Goal: Task Accomplishment & Management: Complete application form

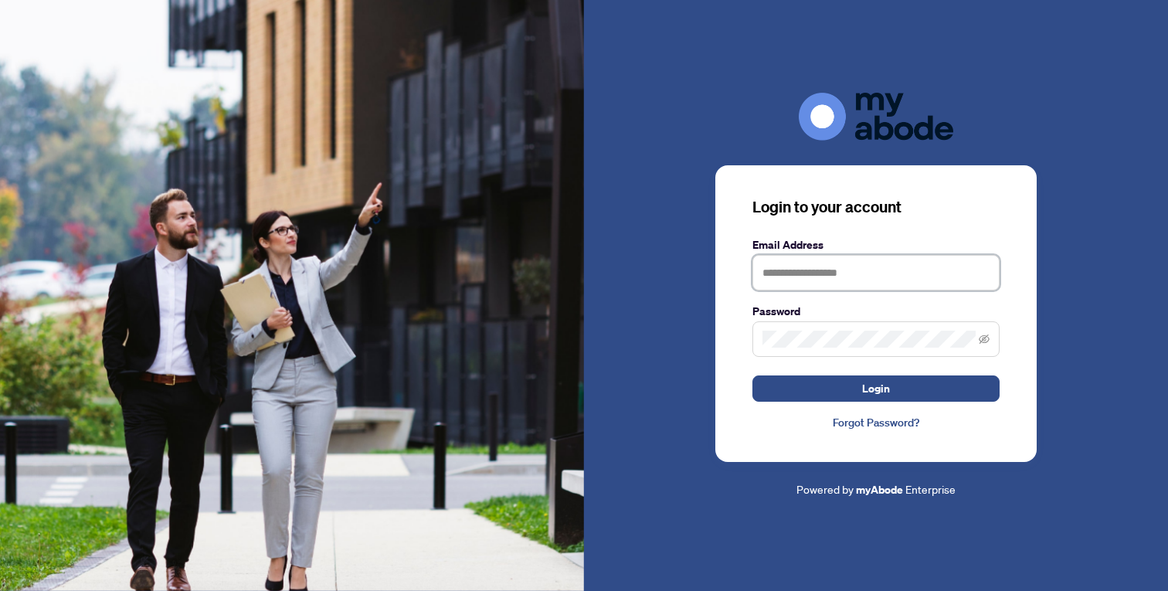
click at [776, 279] on input "text" at bounding box center [875, 273] width 247 height 36
paste input "**********"
type input "**********"
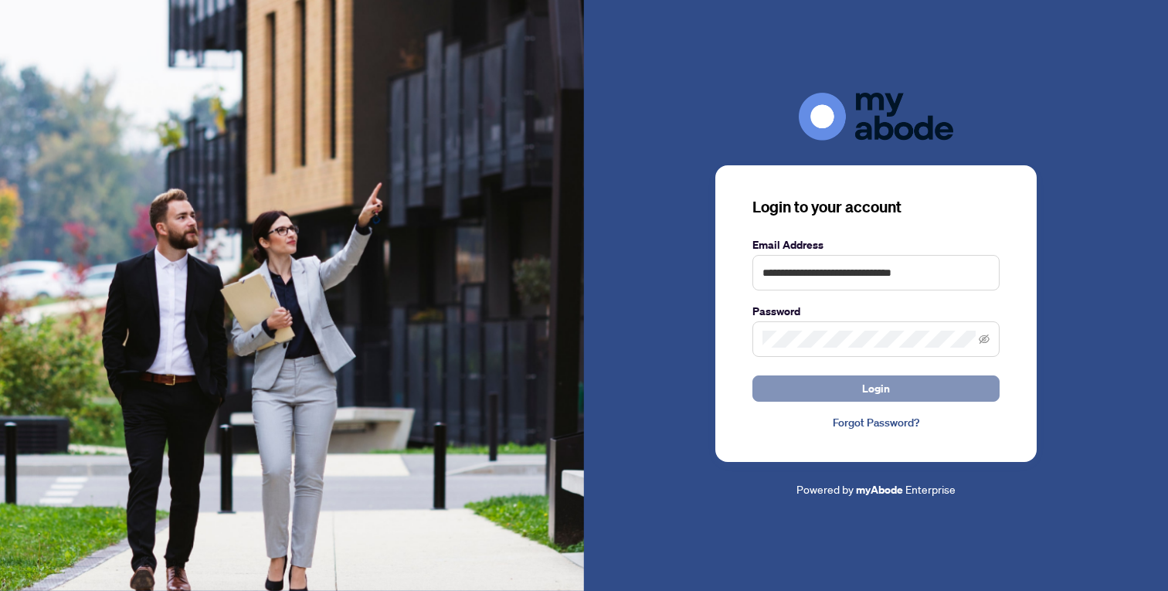
click at [847, 390] on button "Login" at bounding box center [875, 388] width 247 height 26
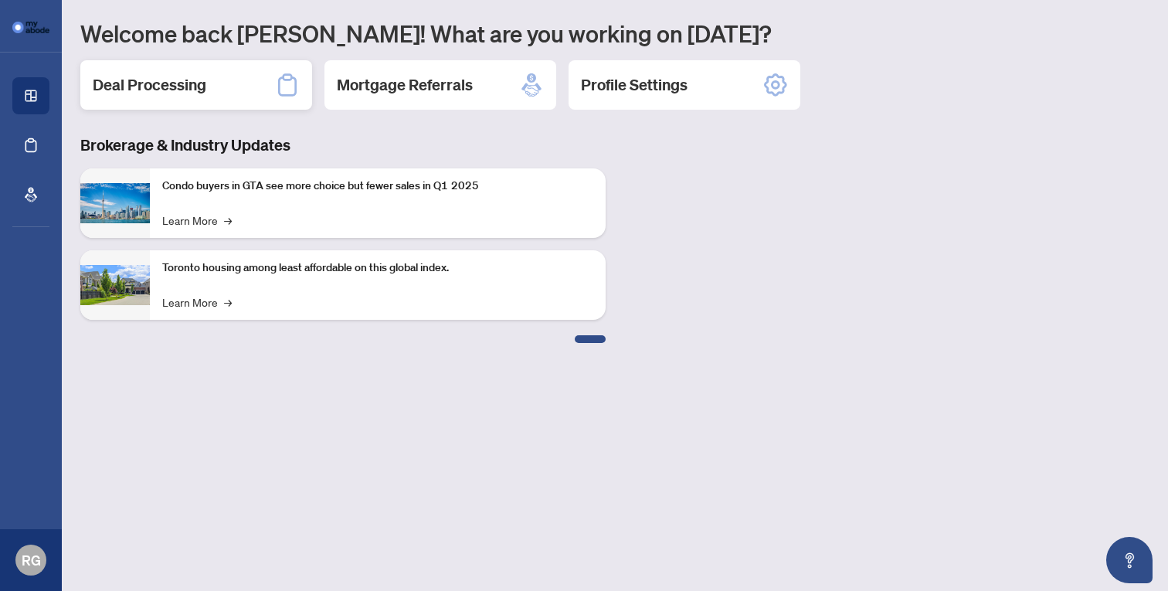
click at [178, 83] on h2 "Deal Processing" at bounding box center [150, 85] width 114 height 22
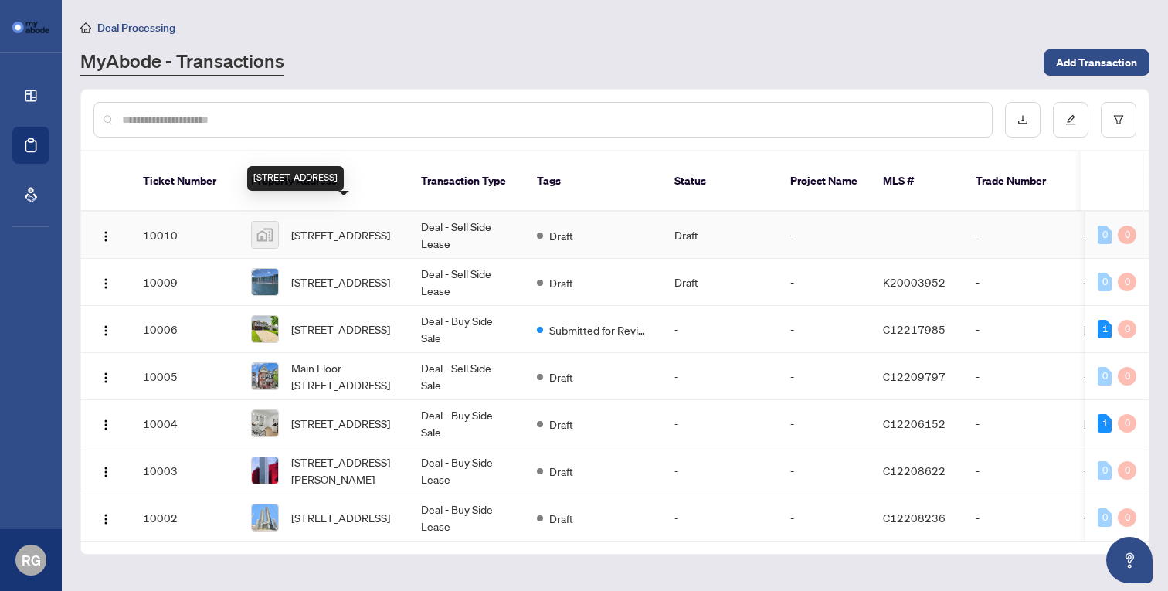
click at [375, 226] on span "[STREET_ADDRESS]" at bounding box center [340, 234] width 99 height 17
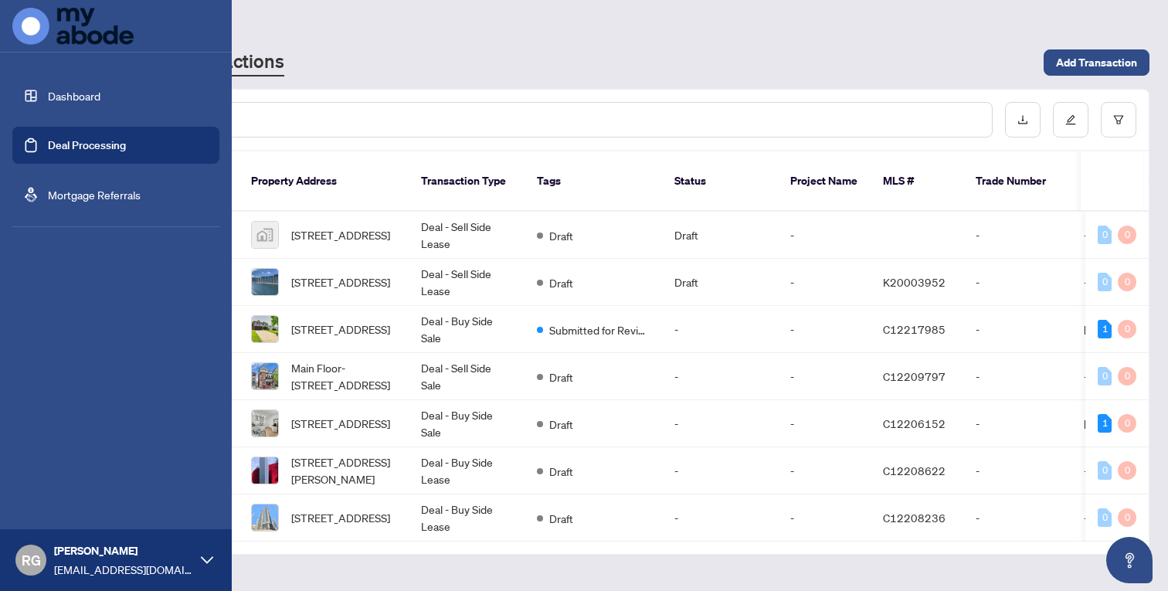
click at [87, 101] on link "Dashboard" at bounding box center [74, 96] width 53 height 14
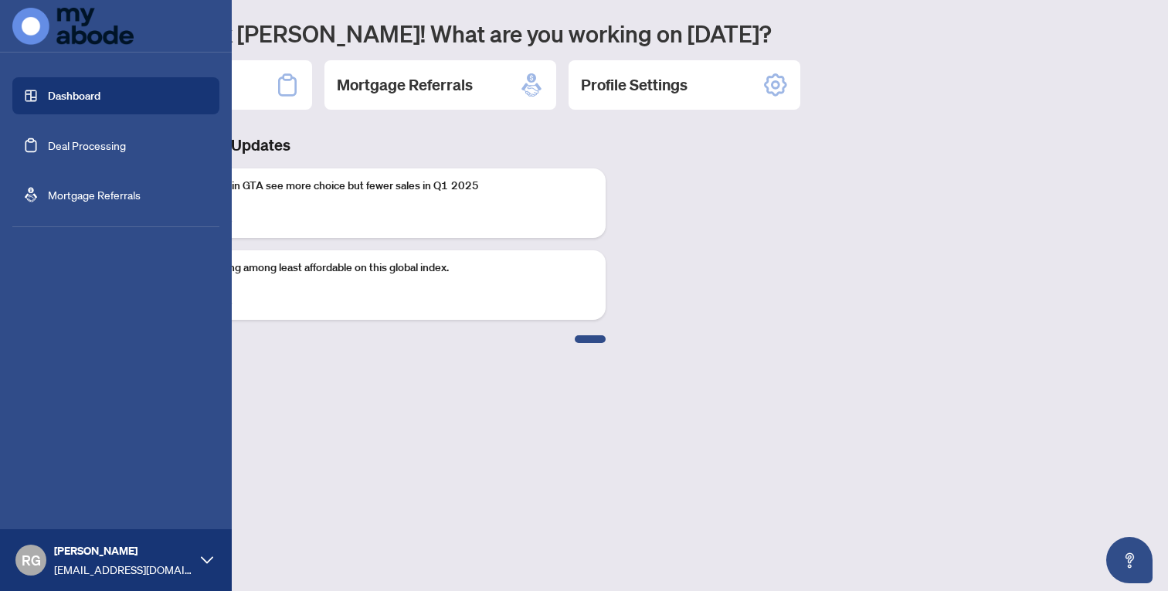
click at [87, 147] on link "Deal Processing" at bounding box center [87, 145] width 78 height 14
click at [97, 152] on link "Deal Processing" at bounding box center [87, 145] width 78 height 14
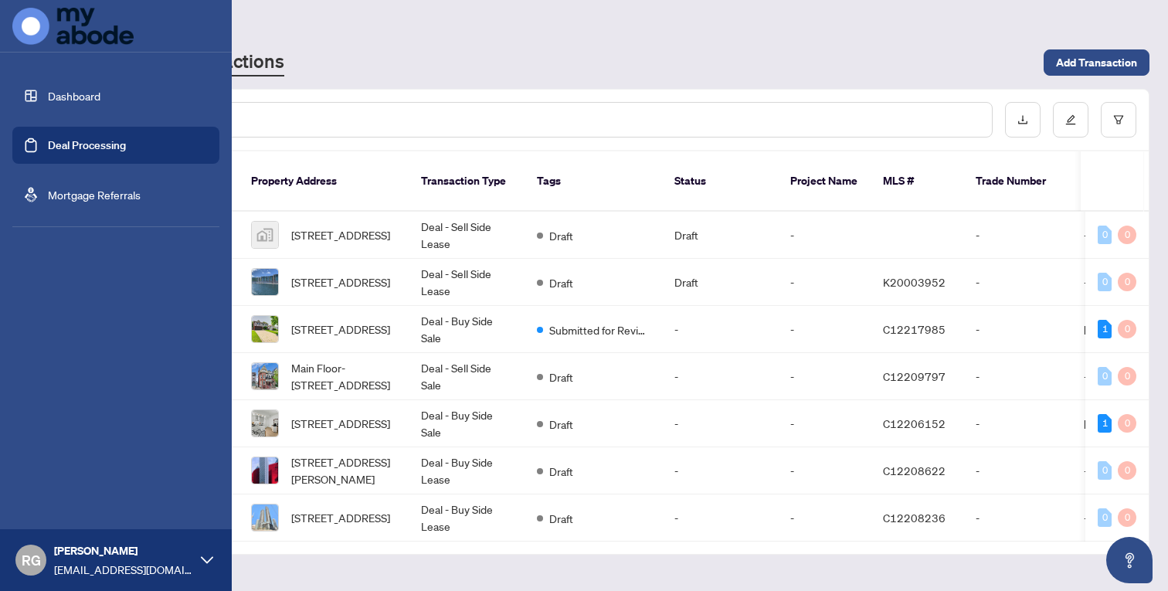
click at [85, 200] on link "Mortgage Referrals" at bounding box center [94, 195] width 93 height 14
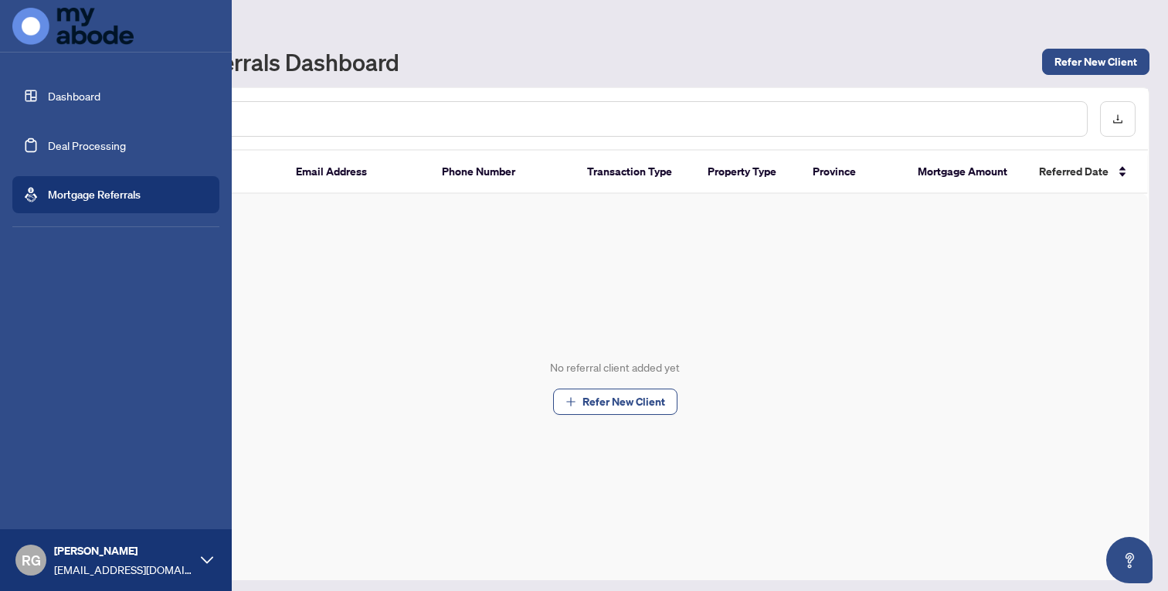
click at [72, 96] on link "Dashboard" at bounding box center [74, 96] width 53 height 14
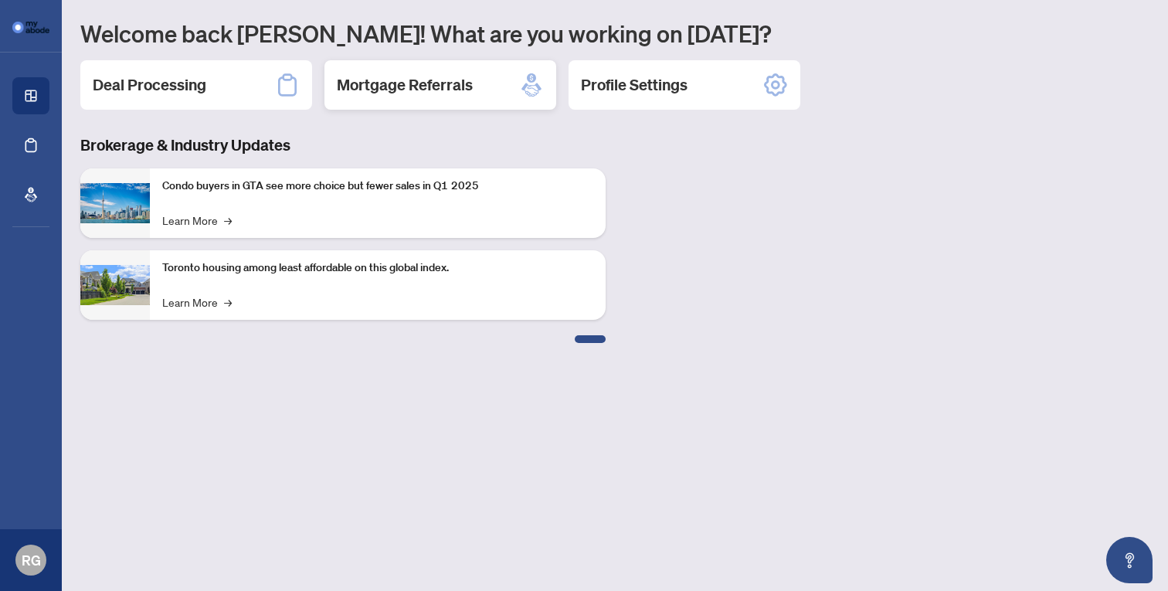
click at [406, 87] on h2 "Mortgage Referrals" at bounding box center [405, 85] width 136 height 22
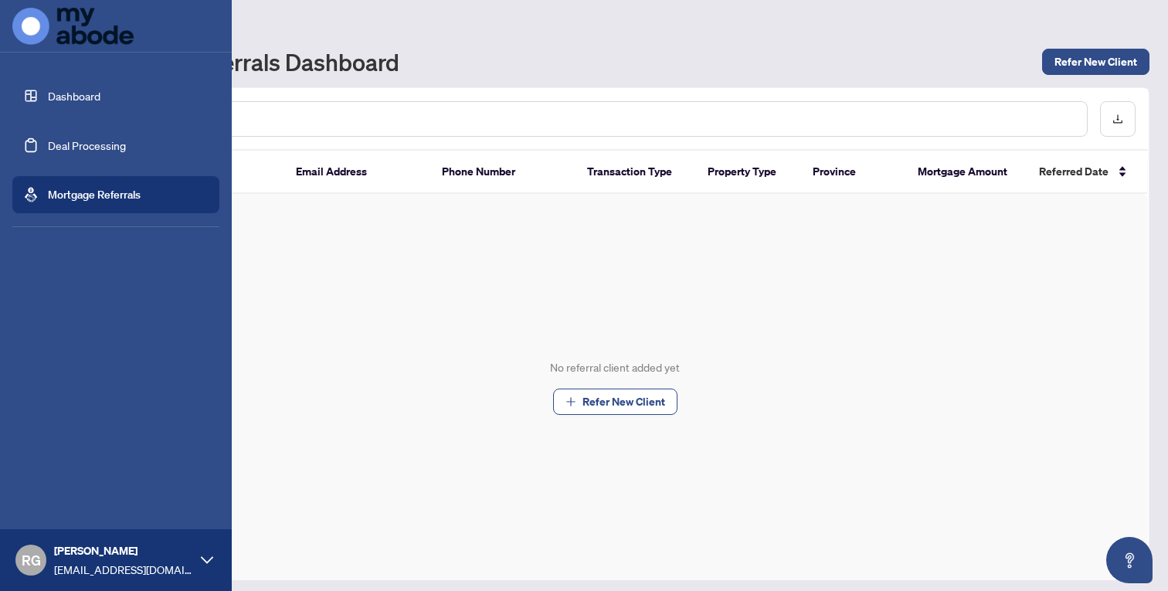
click at [74, 142] on link "Deal Processing" at bounding box center [87, 145] width 78 height 14
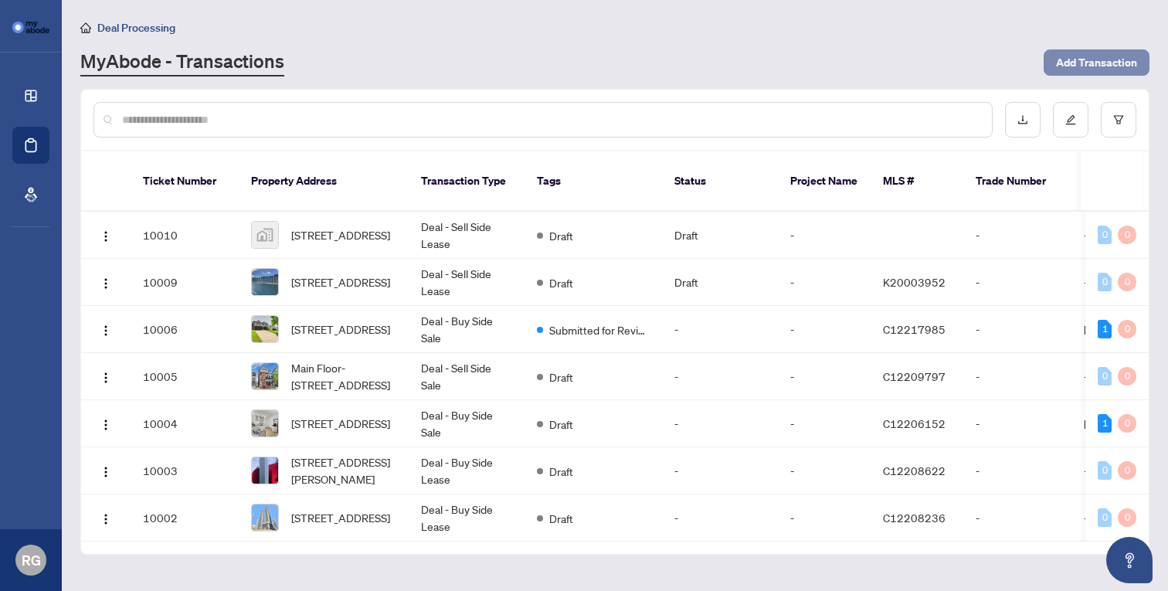
click at [1088, 65] on span "Add Transaction" at bounding box center [1096, 62] width 81 height 25
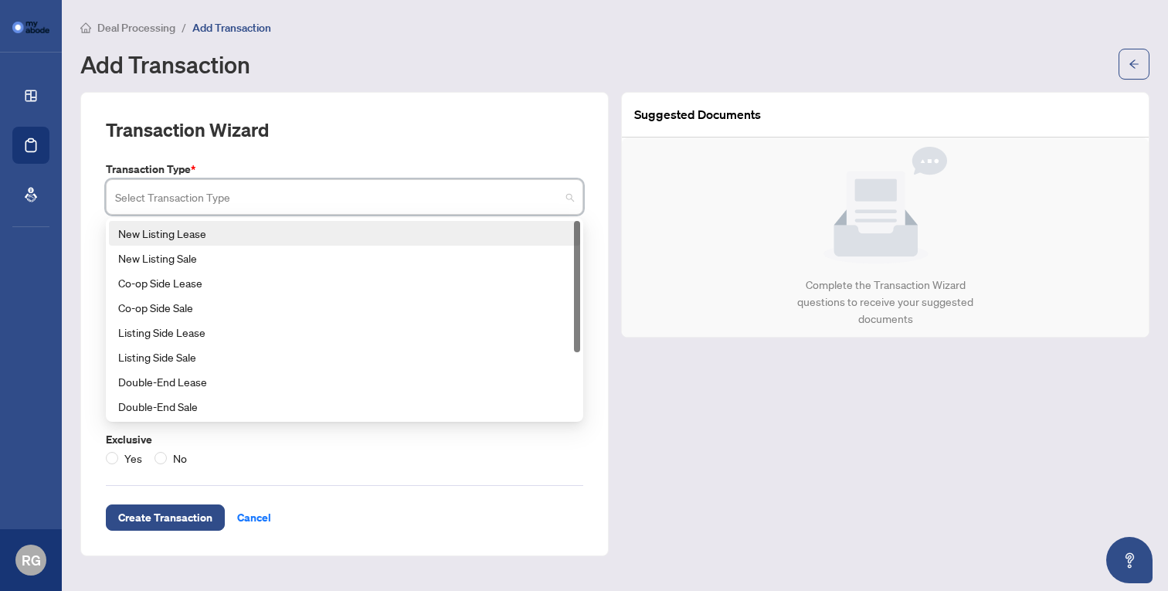
click at [252, 199] on input "search" at bounding box center [337, 199] width 445 height 34
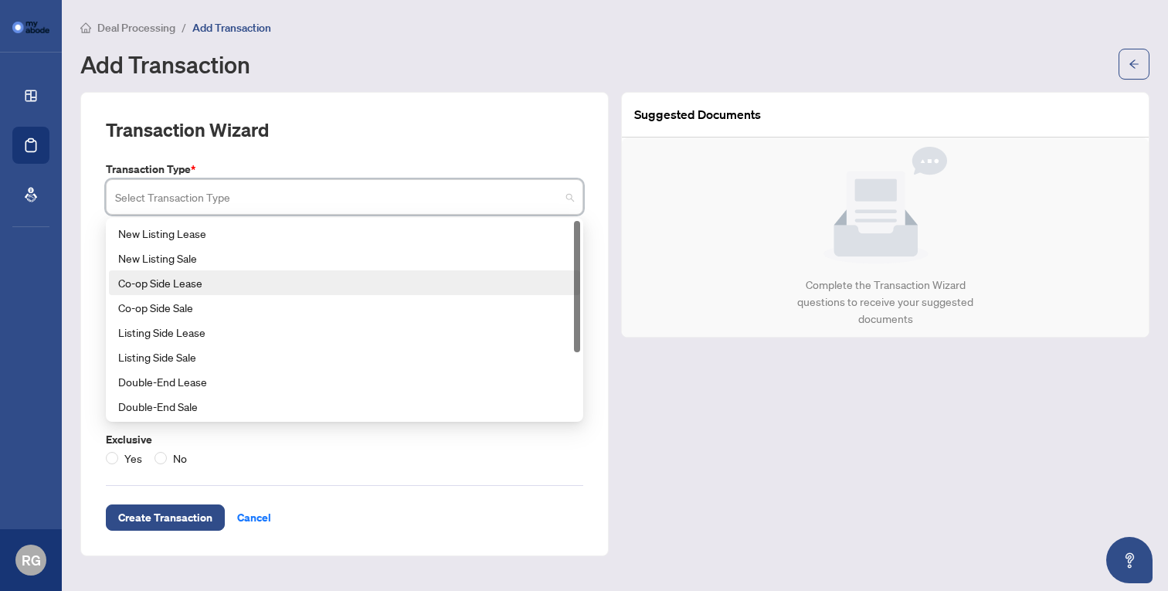
click at [258, 282] on div "Co-op Side Lease" at bounding box center [344, 282] width 453 height 17
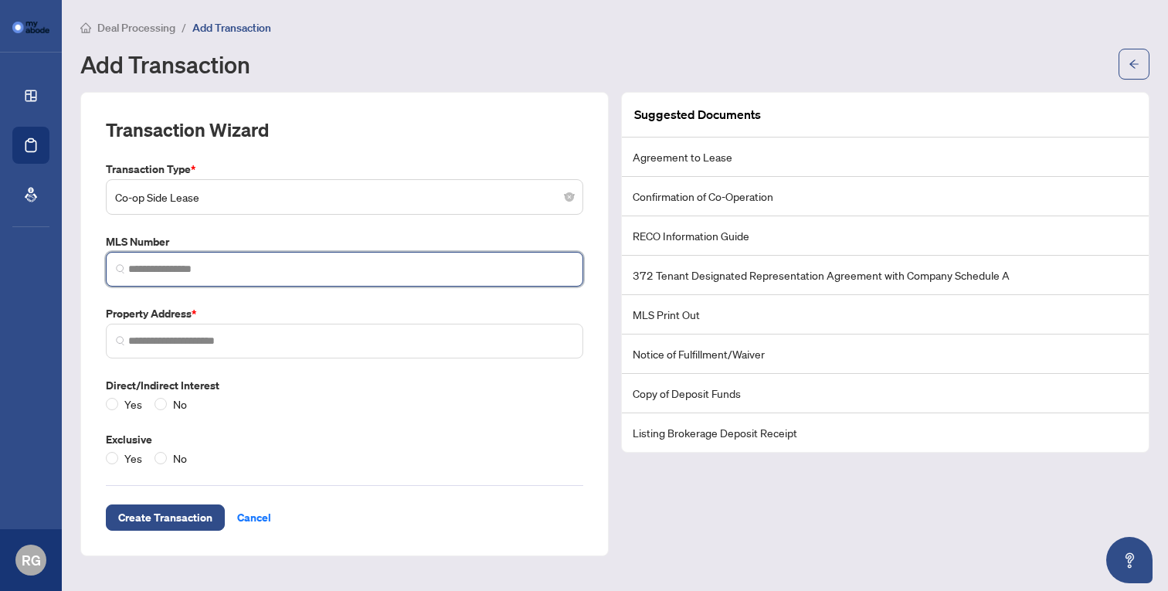
click at [221, 266] on input "search" at bounding box center [350, 269] width 445 height 16
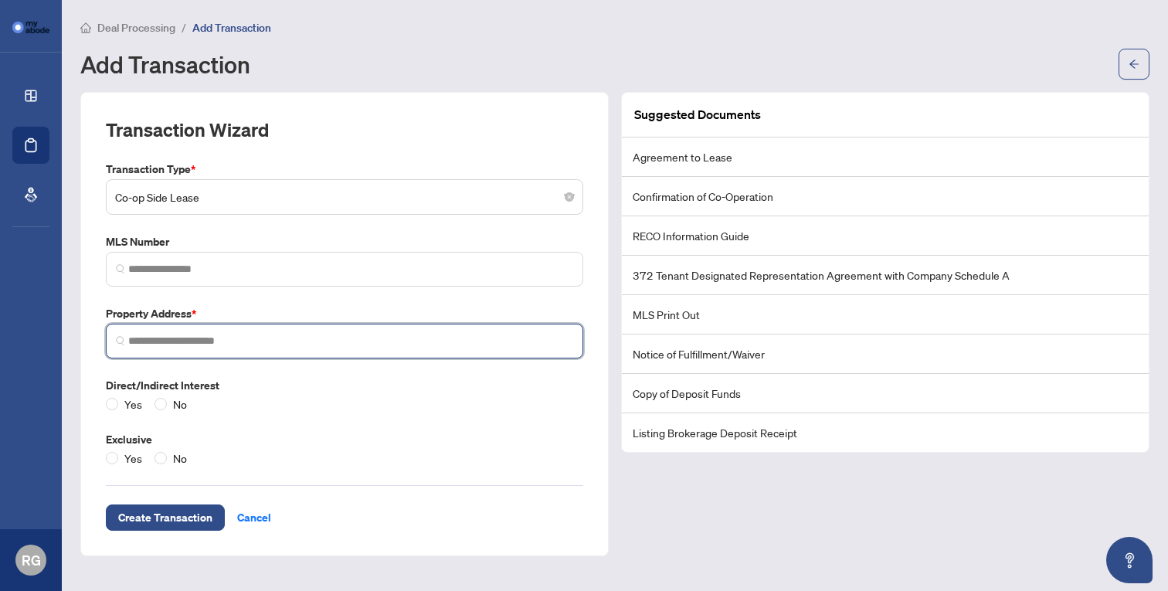
click at [221, 338] on input "search" at bounding box center [350, 341] width 445 height 16
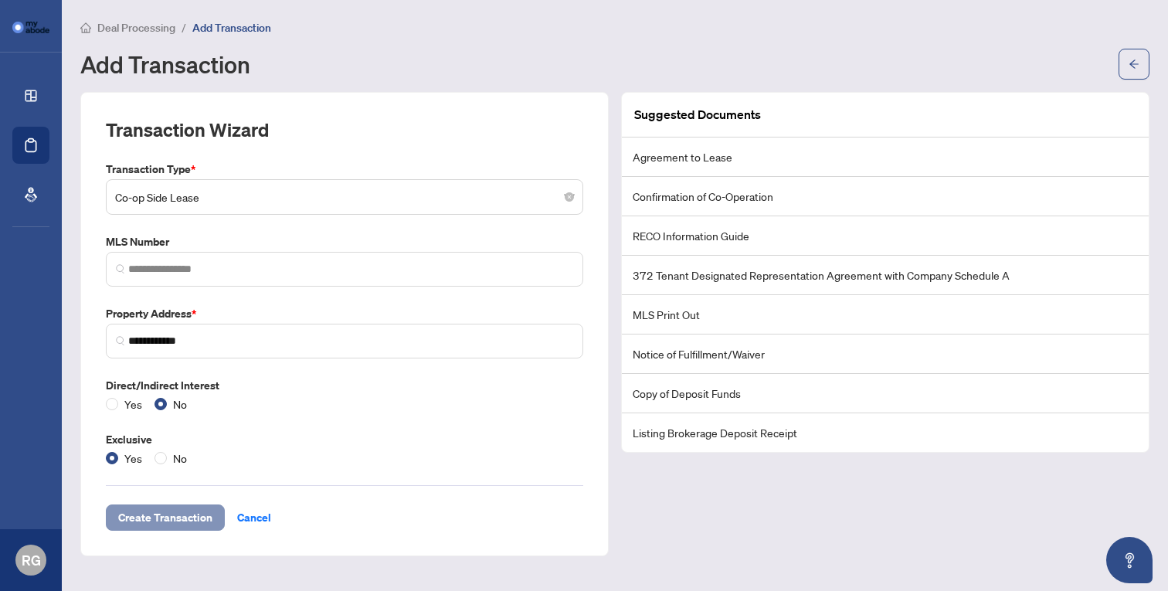
click at [189, 518] on span "Create Transaction" at bounding box center [165, 517] width 94 height 25
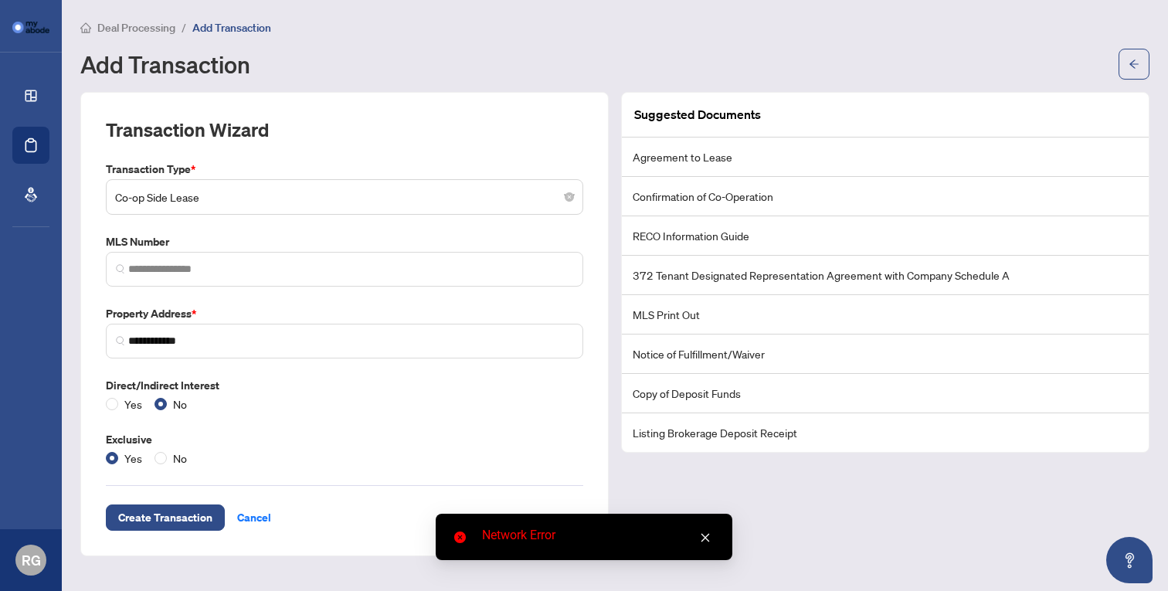
click at [712, 545] on link "Close" at bounding box center [705, 537] width 17 height 17
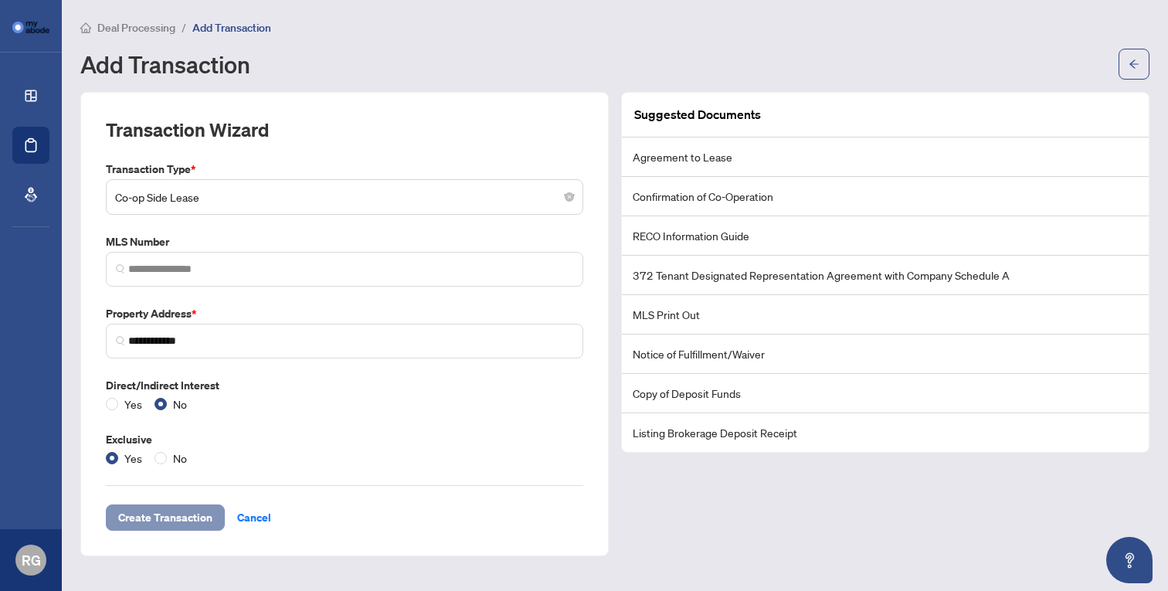
click at [158, 521] on span "Create Transaction" at bounding box center [165, 517] width 94 height 25
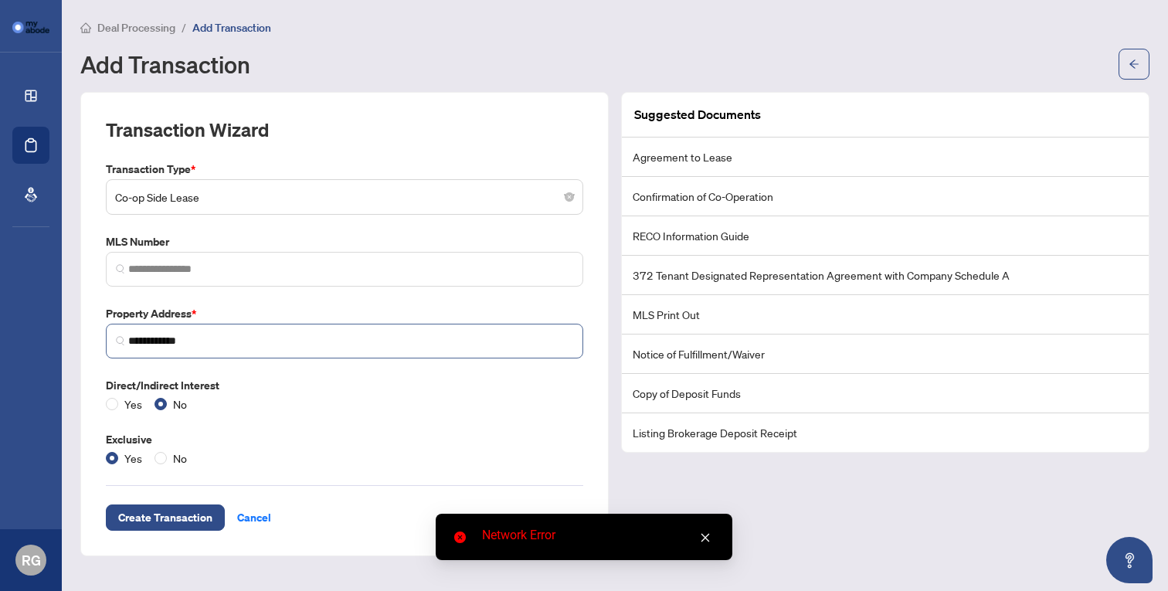
click at [232, 349] on span "**********" at bounding box center [344, 341] width 477 height 35
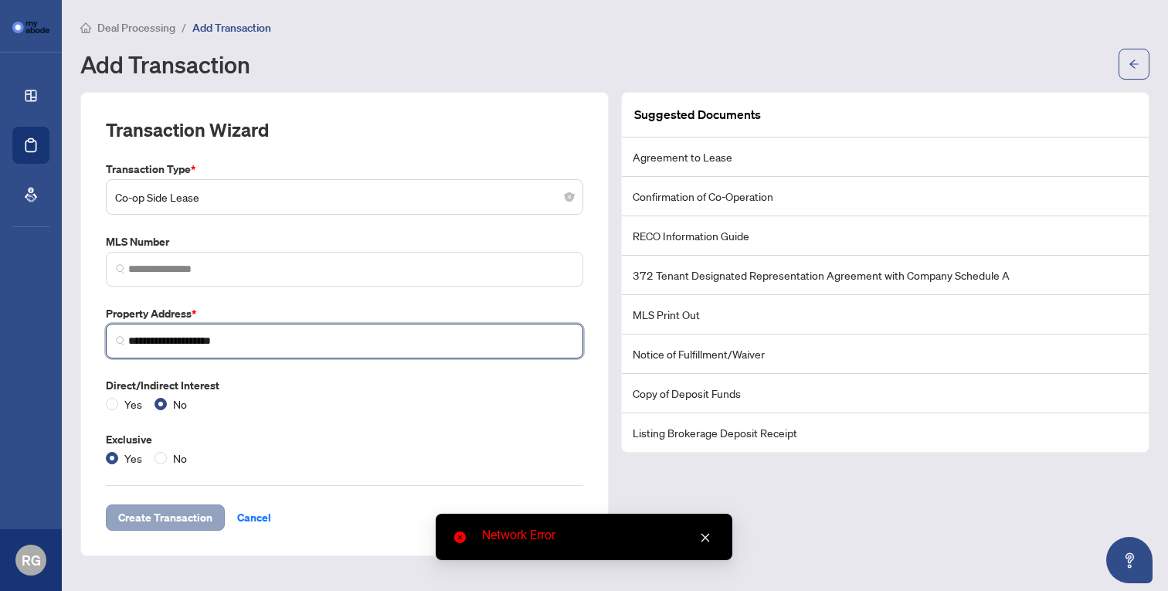
type input "**********"
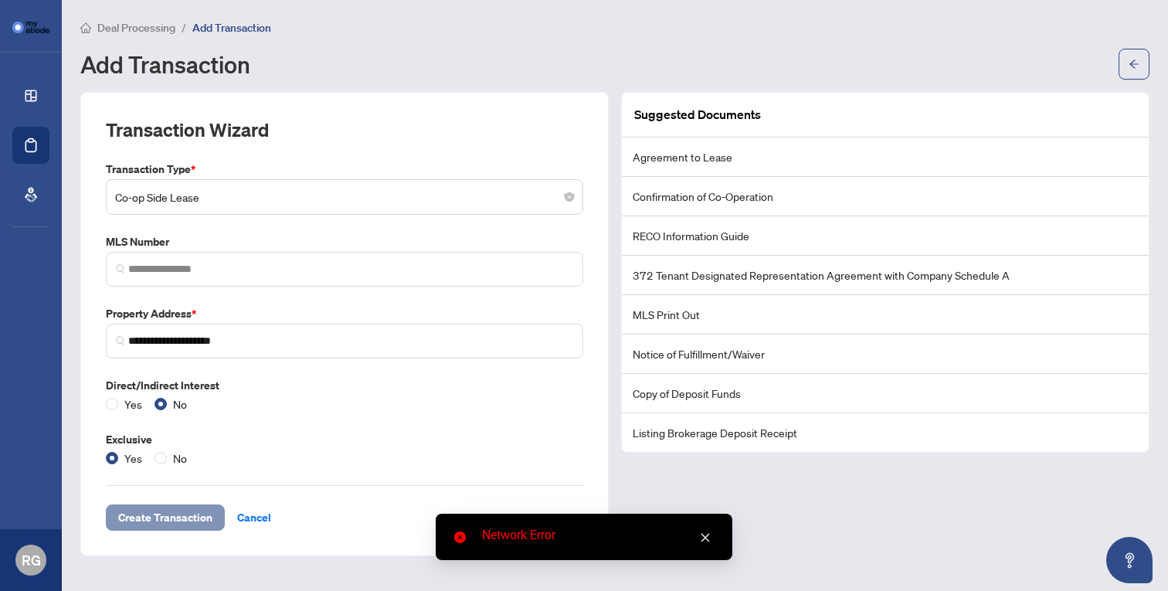
click at [185, 522] on span "Create Transaction" at bounding box center [165, 517] width 94 height 25
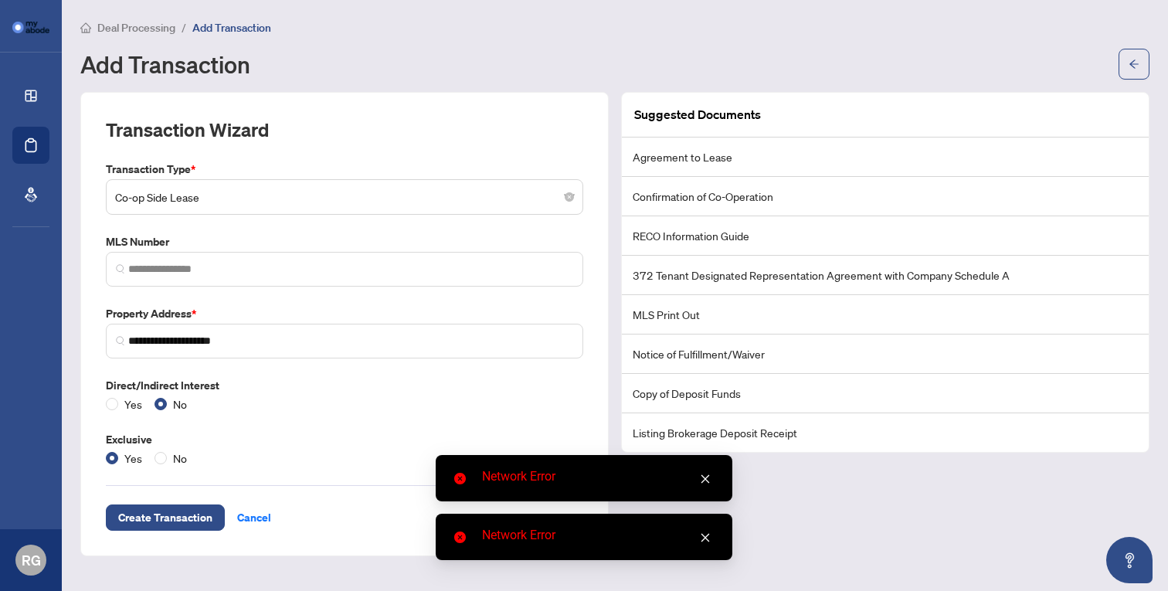
click at [704, 474] on icon "close" at bounding box center [705, 479] width 11 height 11
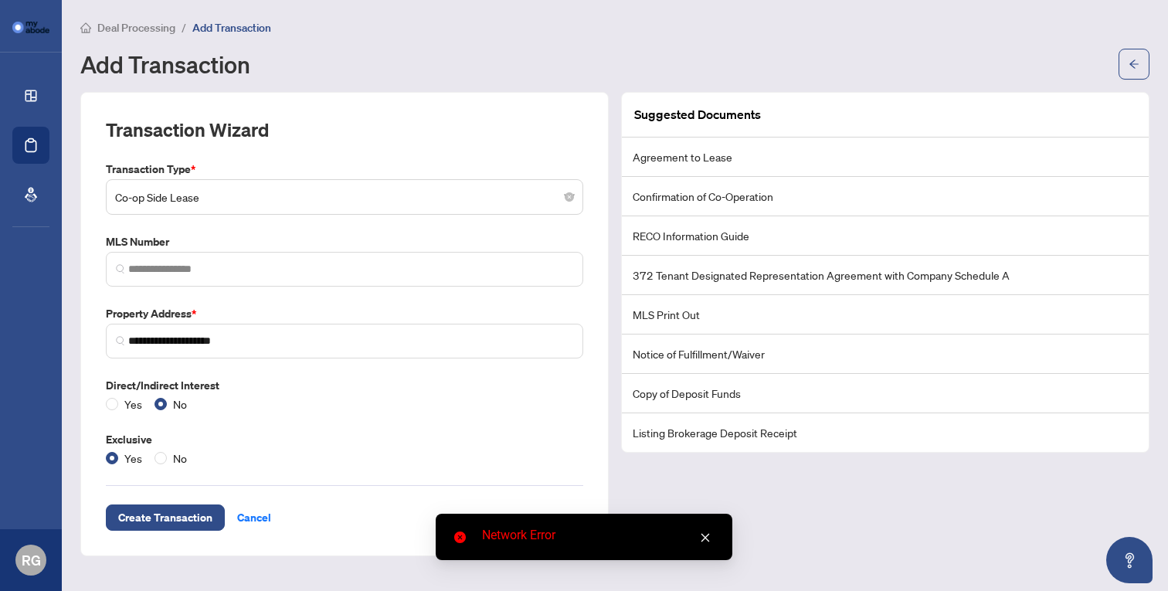
click at [701, 545] on link "Close" at bounding box center [705, 537] width 17 height 17
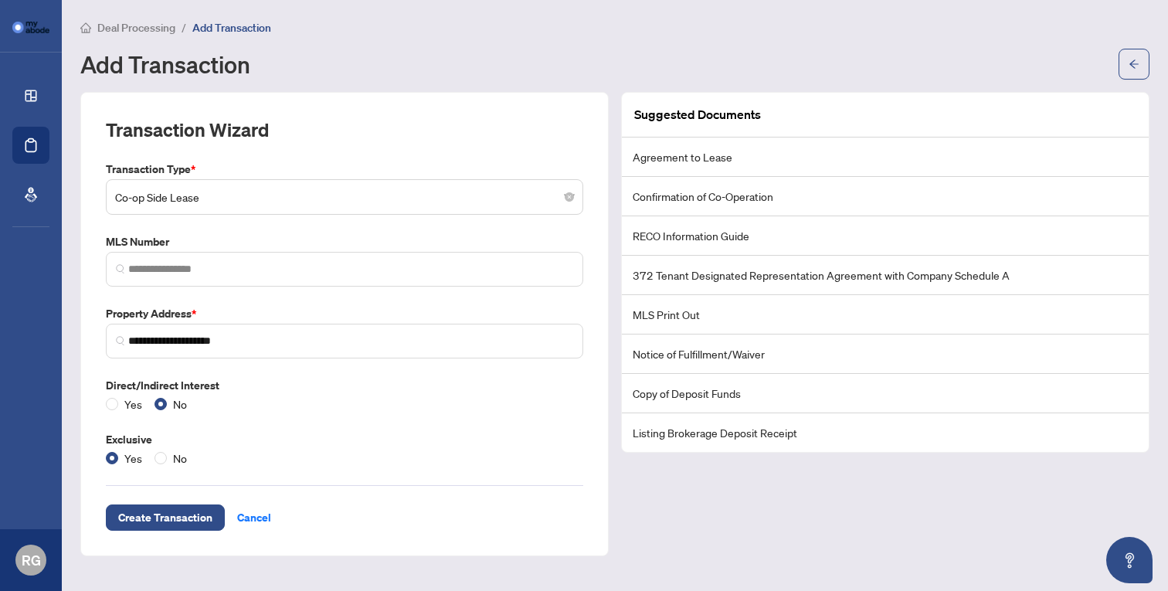
click at [694, 167] on li "Agreement to Lease" at bounding box center [885, 156] width 527 height 39
click at [1134, 63] on icon "arrow-left" at bounding box center [1134, 64] width 11 height 11
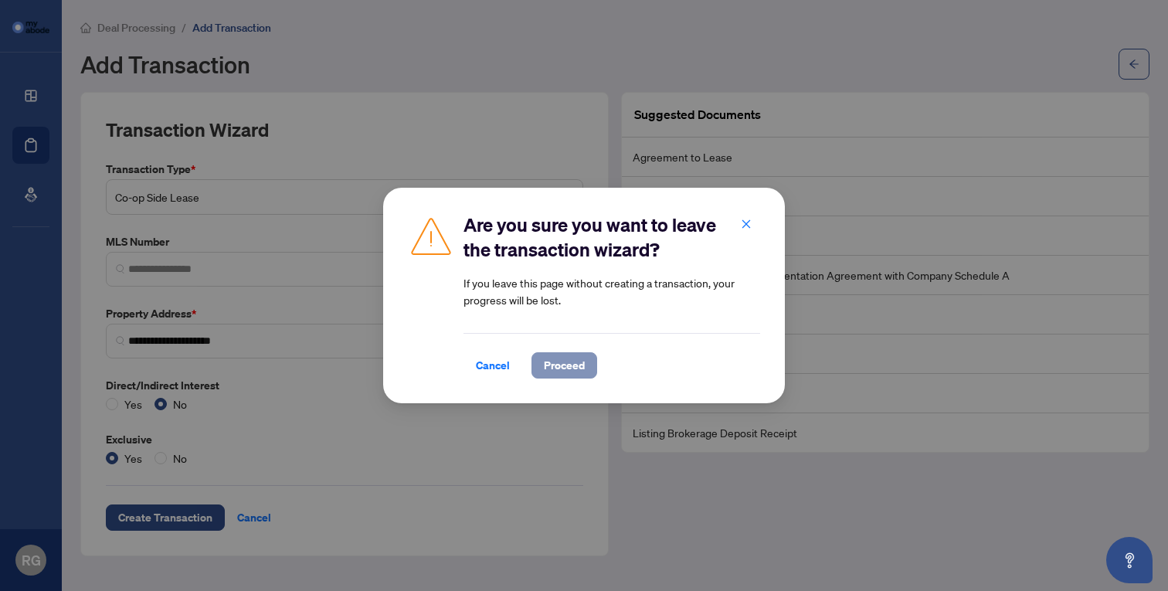
click at [544, 370] on span "Proceed" at bounding box center [564, 365] width 41 height 25
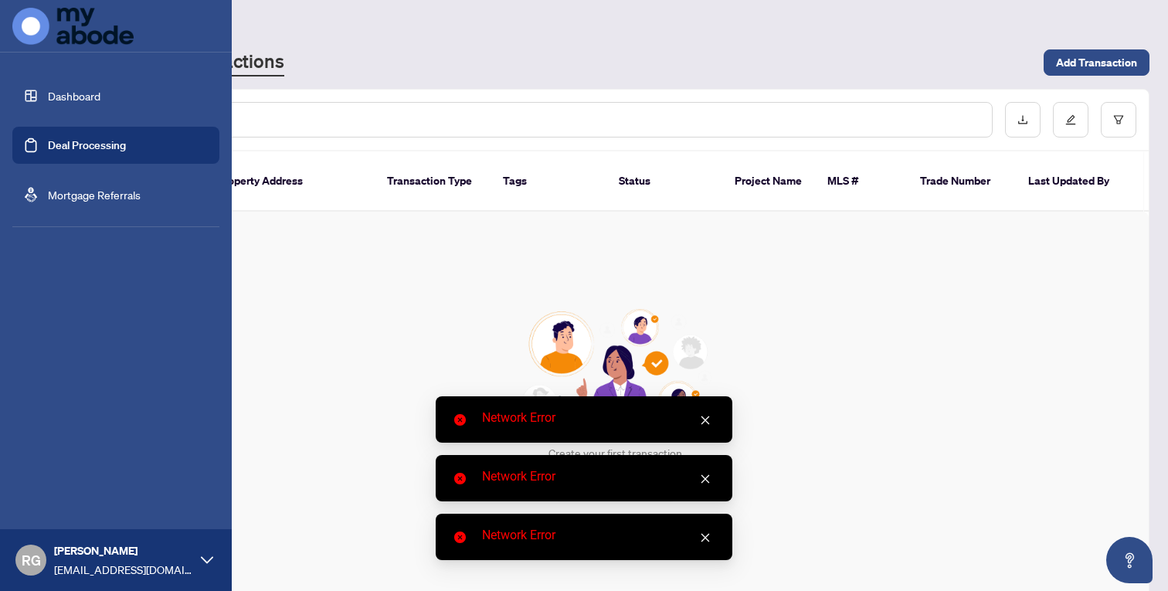
click at [51, 89] on link "Dashboard" at bounding box center [74, 96] width 53 height 14
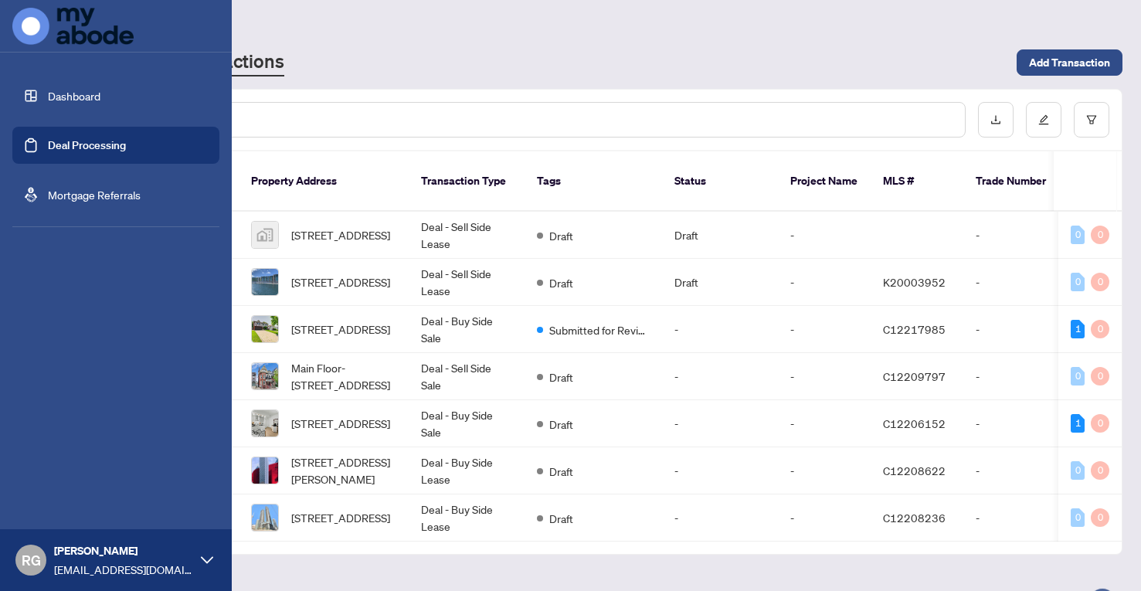
click at [76, 24] on img at bounding box center [72, 26] width 121 height 37
